Goal: Book appointment/travel/reservation

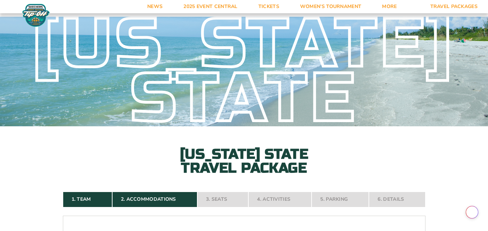
select select "18478"
select select "4 Nights"
select select "King Bed - Upgrade"
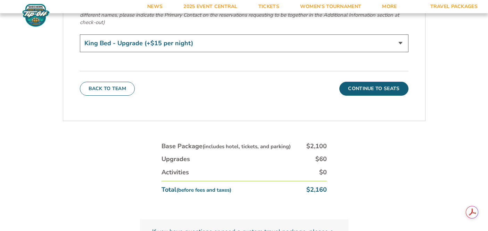
click at [38, 18] on img at bounding box center [36, 15] width 30 height 24
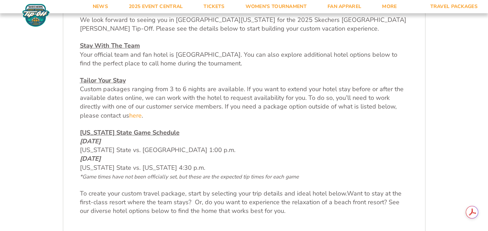
scroll to position [247, 0]
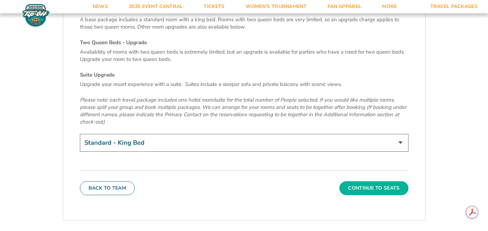
click at [356, 181] on button "Continue To Seats" at bounding box center [373, 188] width 69 height 14
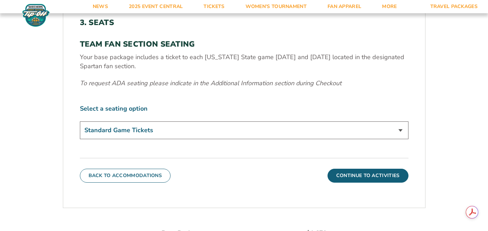
scroll to position [219, 0]
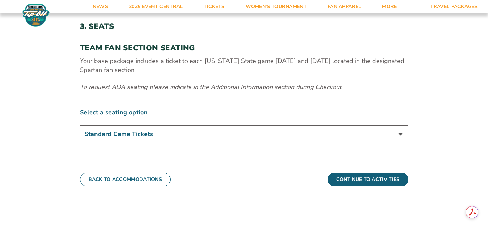
drag, startPoint x: 139, startPoint y: 72, endPoint x: 74, endPoint y: 58, distance: 66.7
click at [74, 58] on div "3. Seats TEAM FAN SECTION SEATING Your base package includes a ticket to each […" at bounding box center [244, 104] width 362 height 198
copy p "Your base package includes a ticket to each [US_STATE] State game [DATE] and [D…"
click at [40, 9] on img at bounding box center [36, 15] width 30 height 24
